Goal: Transaction & Acquisition: Purchase product/service

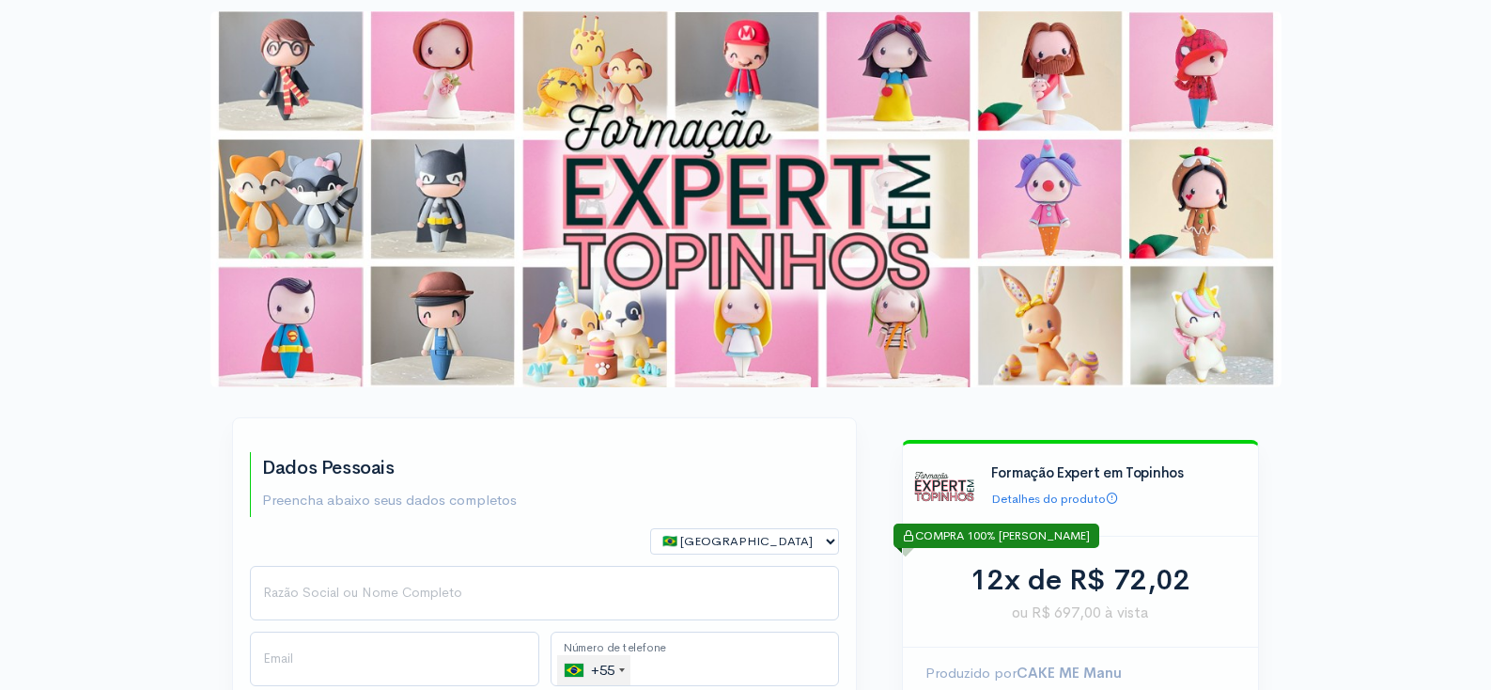
scroll to position [128, 0]
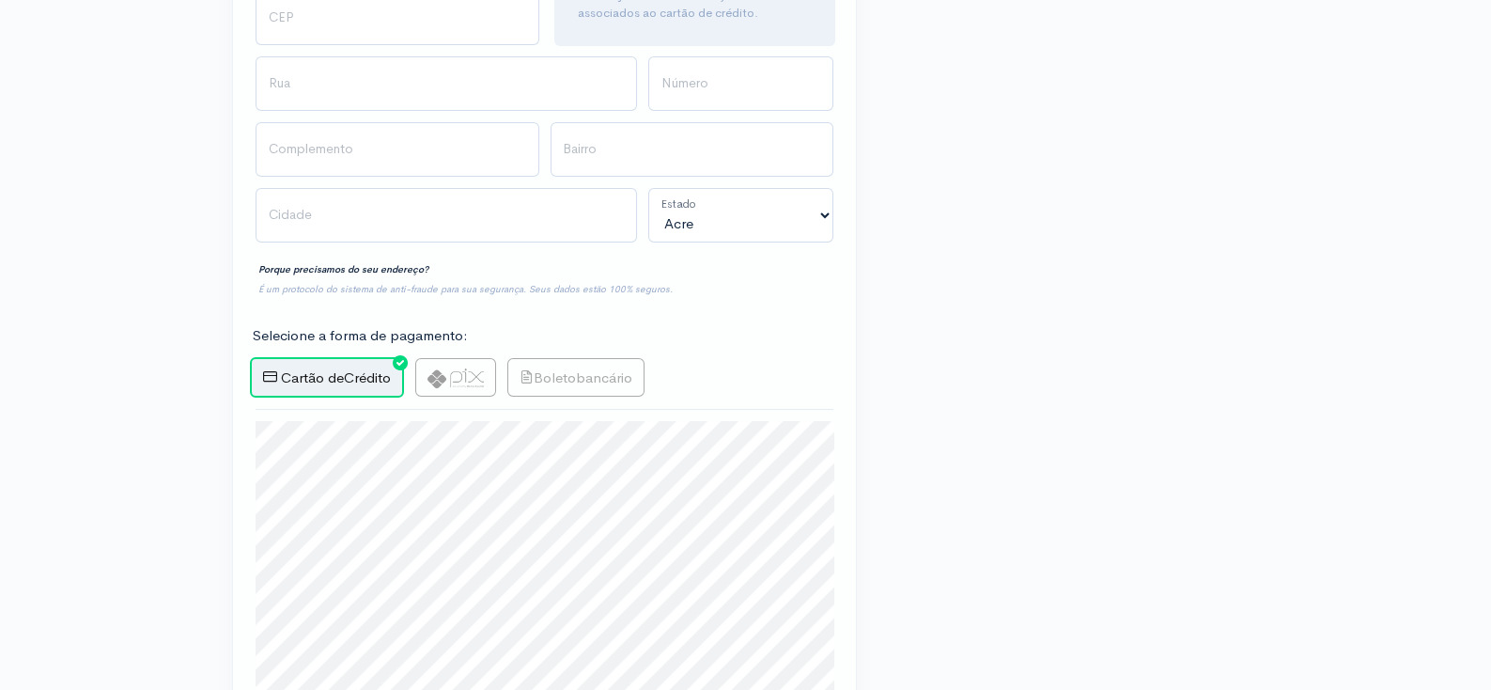
scroll to position [0, 0]
